Goal: Task Accomplishment & Management: Manage account settings

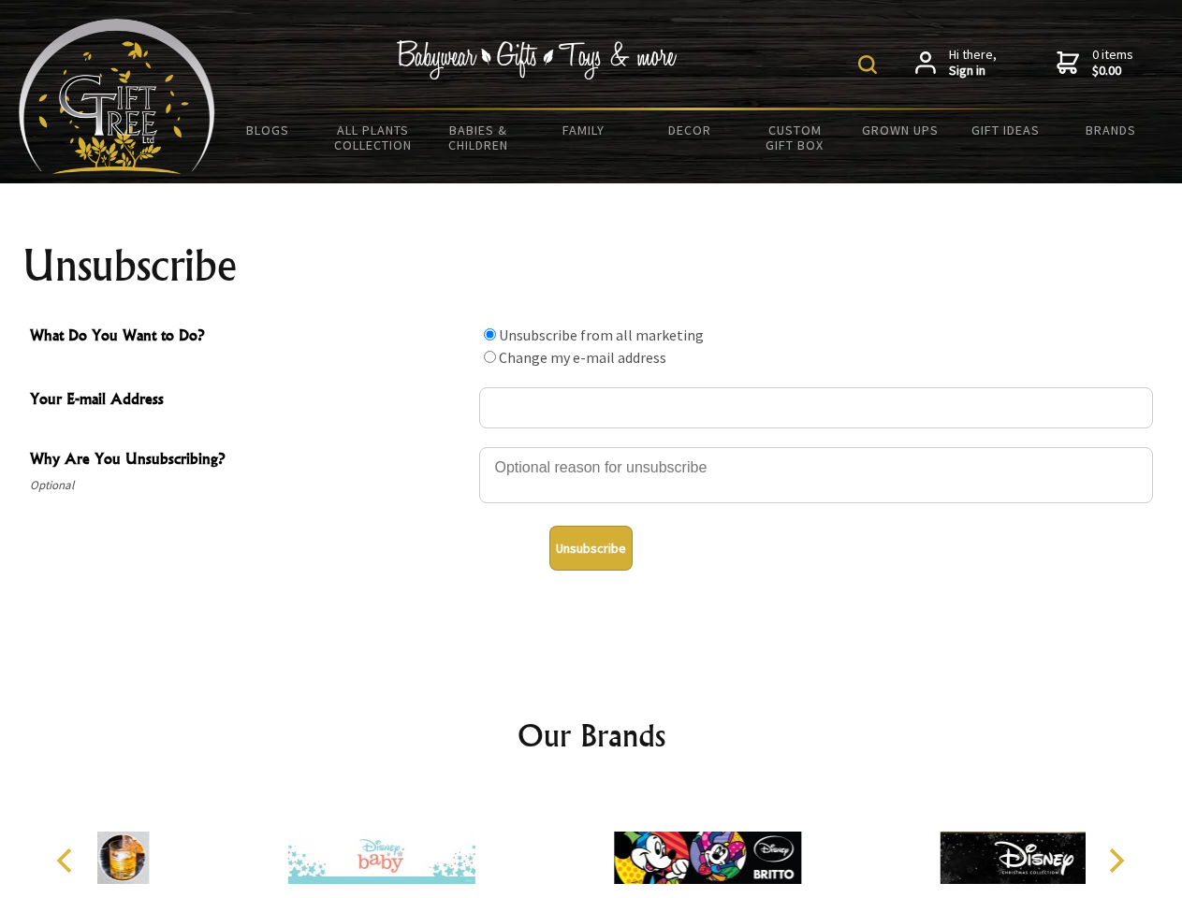
click at [870, 65] on img at bounding box center [867, 64] width 19 height 19
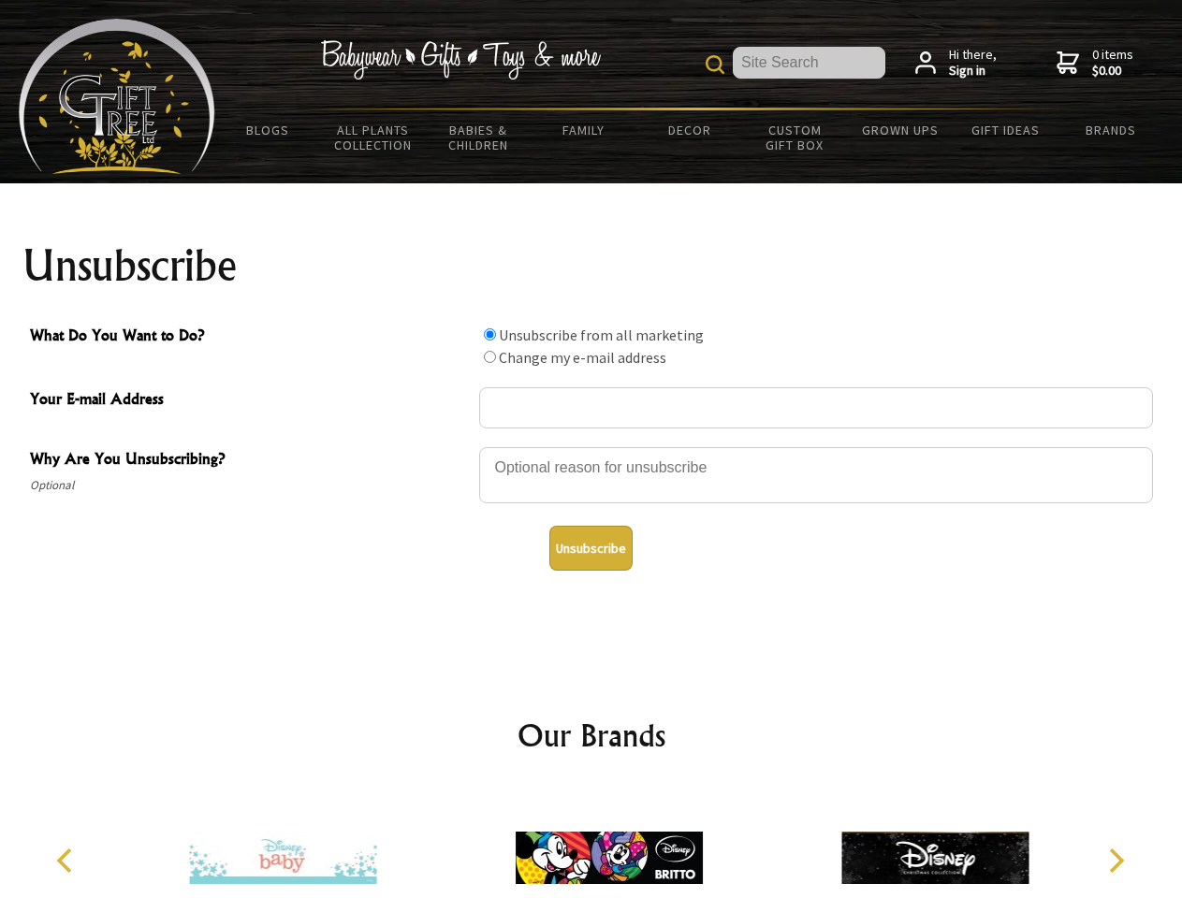
click at [591, 446] on div at bounding box center [816, 478] width 674 height 66
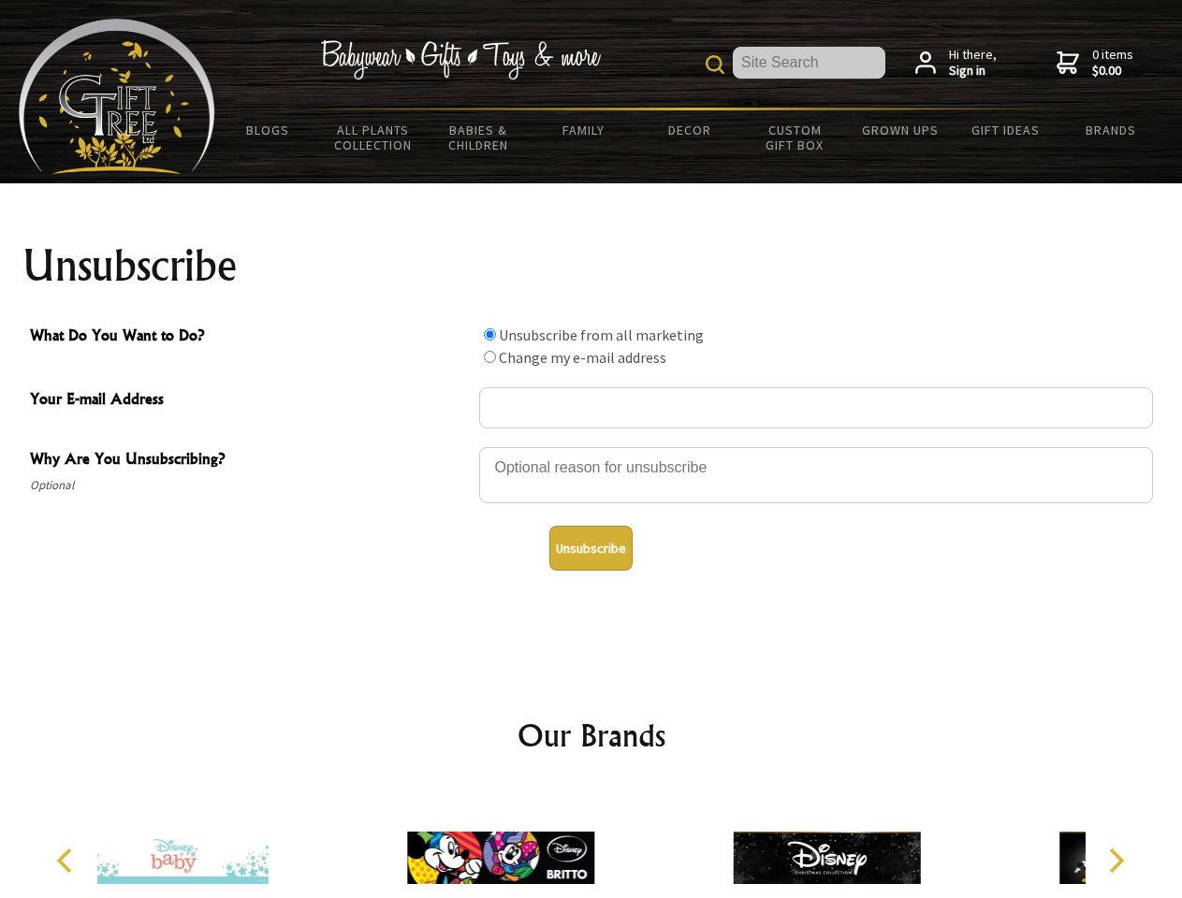
click at [489, 334] on input "What Do You Want to Do?" at bounding box center [490, 334] width 12 height 12
click at [489, 357] on input "What Do You Want to Do?" at bounding box center [490, 357] width 12 height 12
radio input "true"
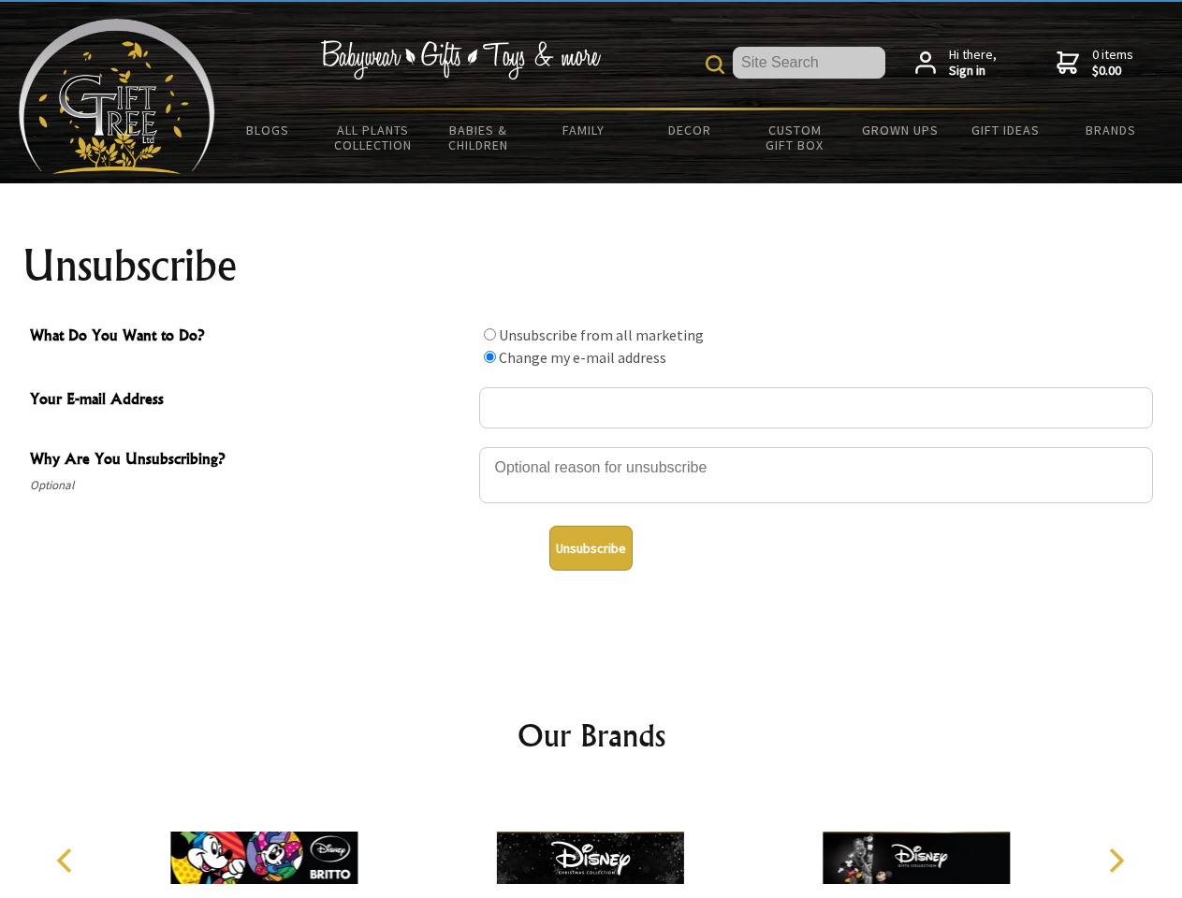
click at [591, 548] on button "Unsubscribe" at bounding box center [590, 548] width 83 height 45
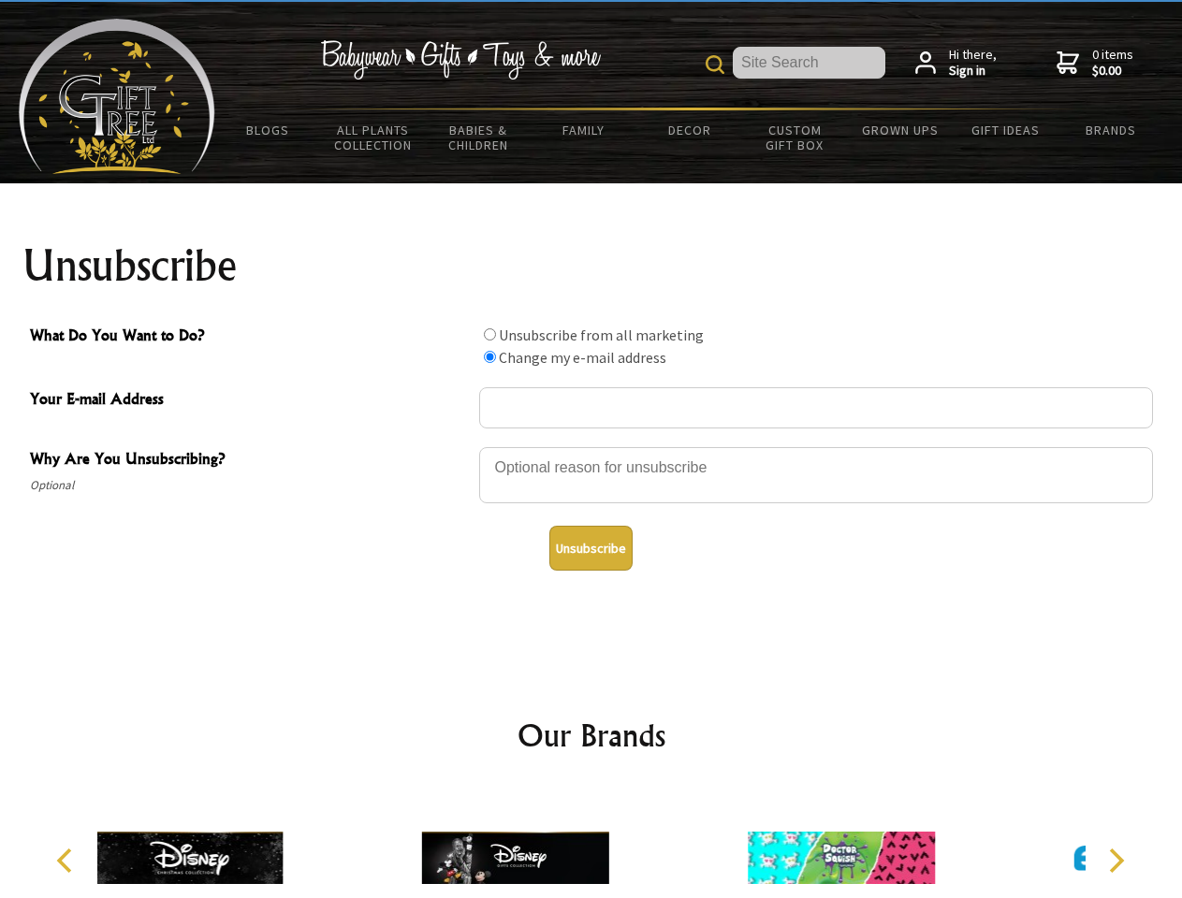
click at [591, 843] on img at bounding box center [515, 858] width 187 height 140
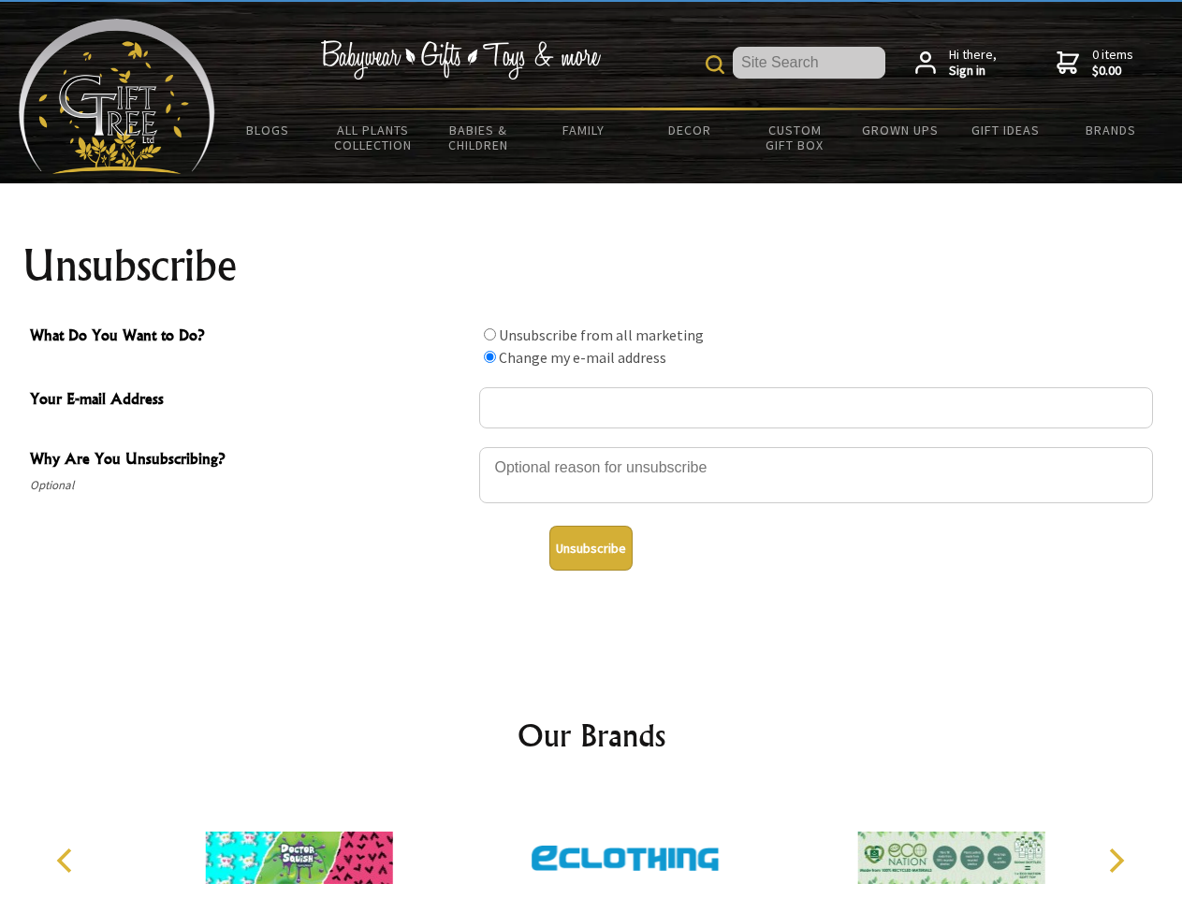
click at [67, 861] on icon "Previous" at bounding box center [66, 861] width 24 height 24
click at [1116, 861] on icon "Next" at bounding box center [1114, 861] width 24 height 24
